Goal: Information Seeking & Learning: Learn about a topic

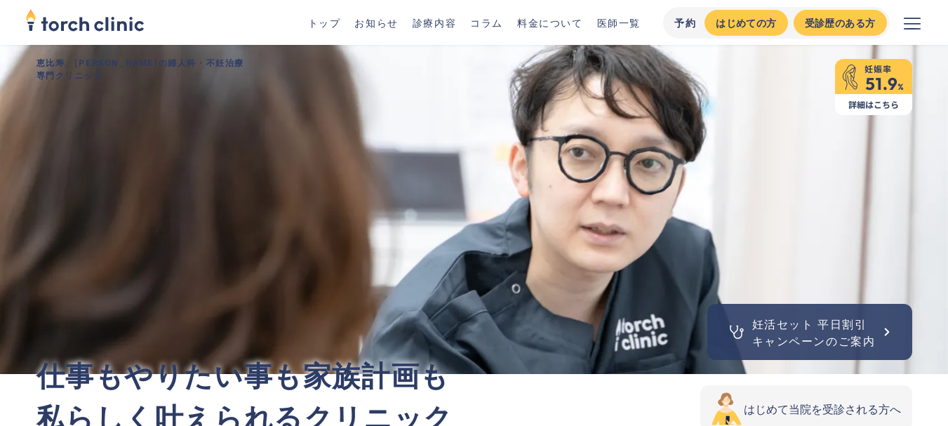
click at [428, 26] on link "診療内容" at bounding box center [433, 22] width 43 height 14
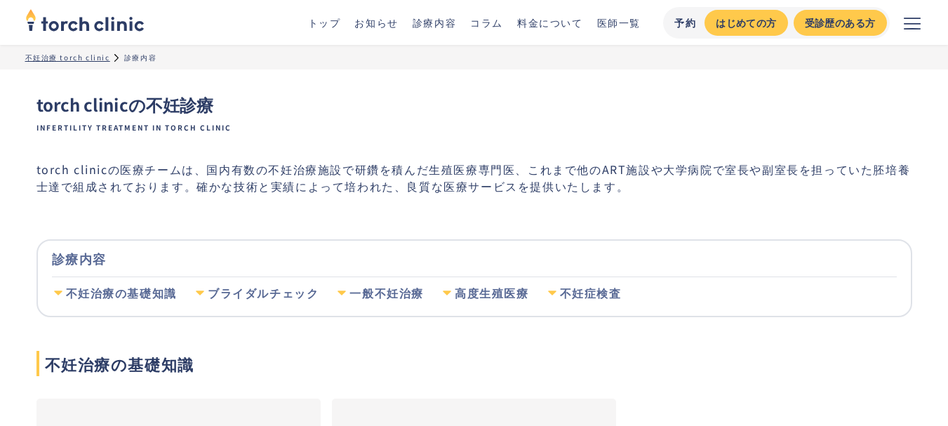
click at [236, 299] on div "ブライダルチェック" at bounding box center [263, 293] width 111 height 15
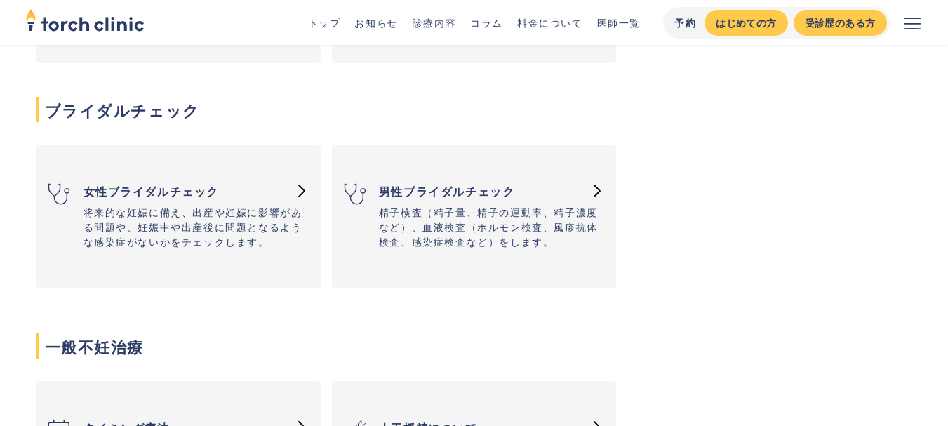
scroll to position [486, 0]
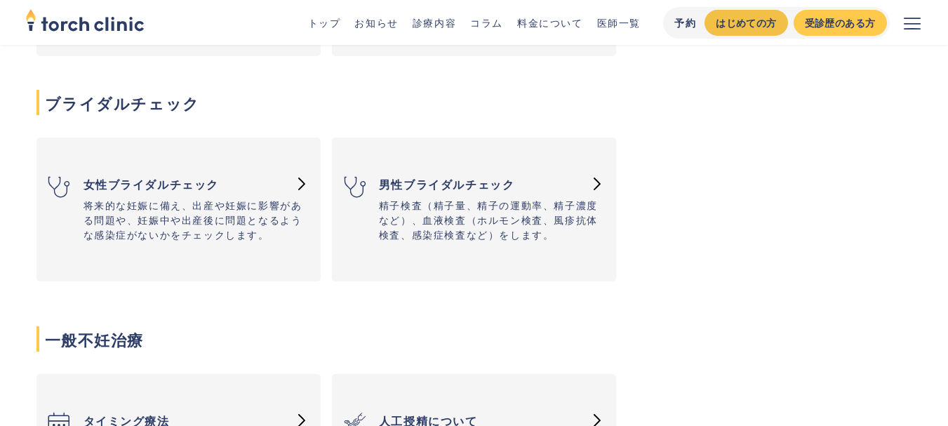
click at [768, 27] on div "はじめての方" at bounding box center [746, 22] width 60 height 15
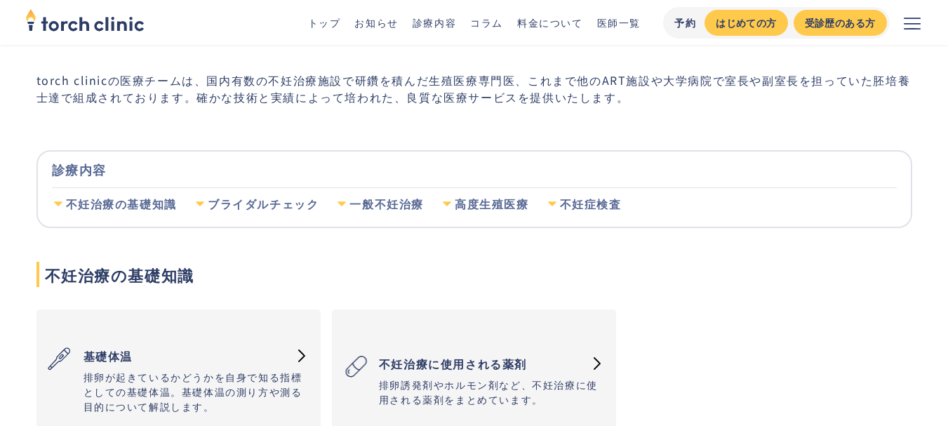
scroll to position [11, 0]
